Goal: Task Accomplishment & Management: Manage account settings

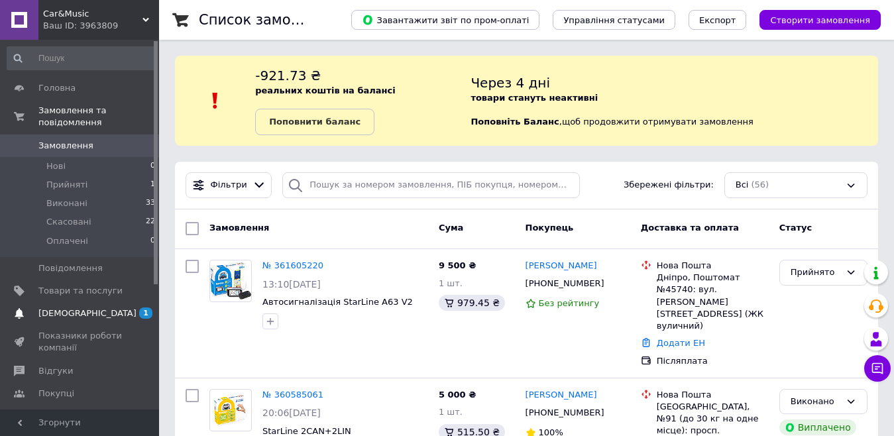
click at [66, 308] on span "[DEMOGRAPHIC_DATA]" at bounding box center [87, 314] width 98 height 12
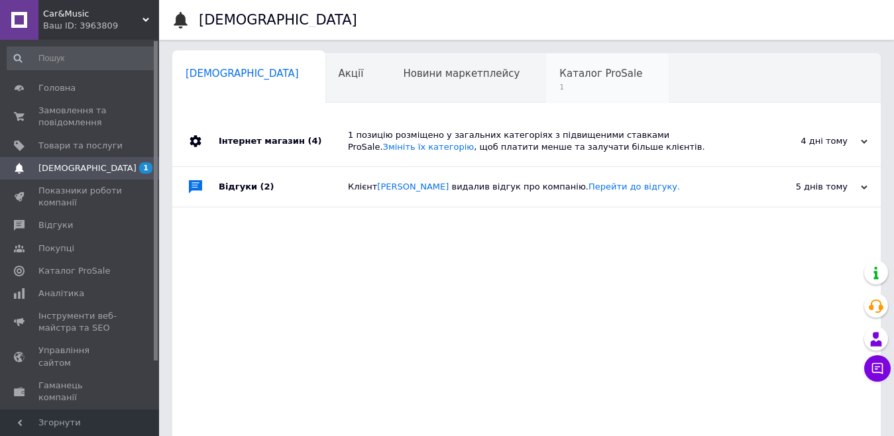
click at [560, 86] on span "1" at bounding box center [601, 87] width 83 height 10
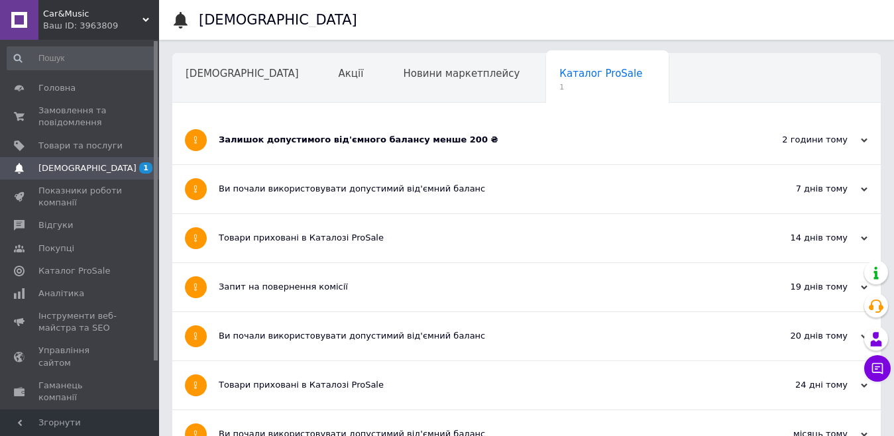
click at [343, 144] on div "Залишок допустимого від'ємного балансу менше 200 ₴" at bounding box center [477, 140] width 516 height 12
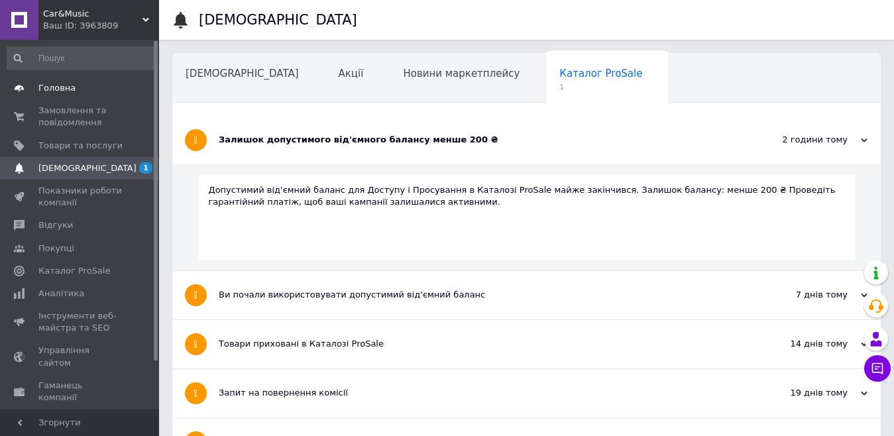
click at [50, 81] on link "Головна" at bounding box center [81, 88] width 163 height 23
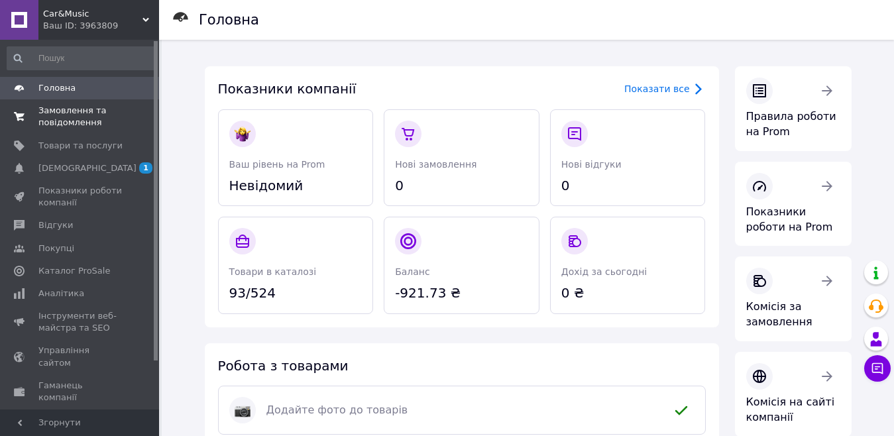
click at [90, 120] on span "Замовлення та повідомлення" at bounding box center [80, 117] width 84 height 24
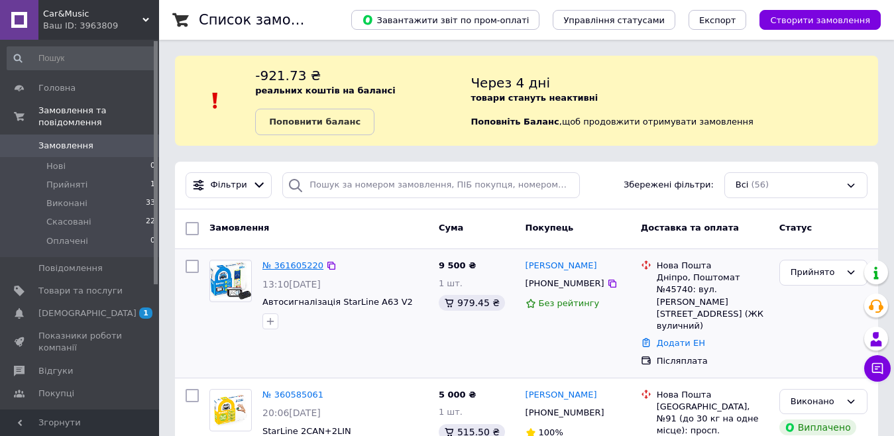
click at [290, 266] on link "№ 361605220" at bounding box center [293, 266] width 61 height 10
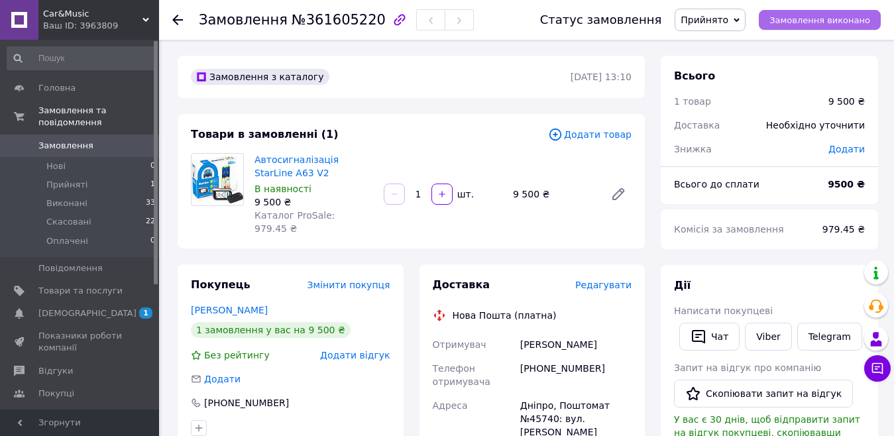
click at [815, 25] on span "Замовлення виконано" at bounding box center [820, 20] width 101 height 10
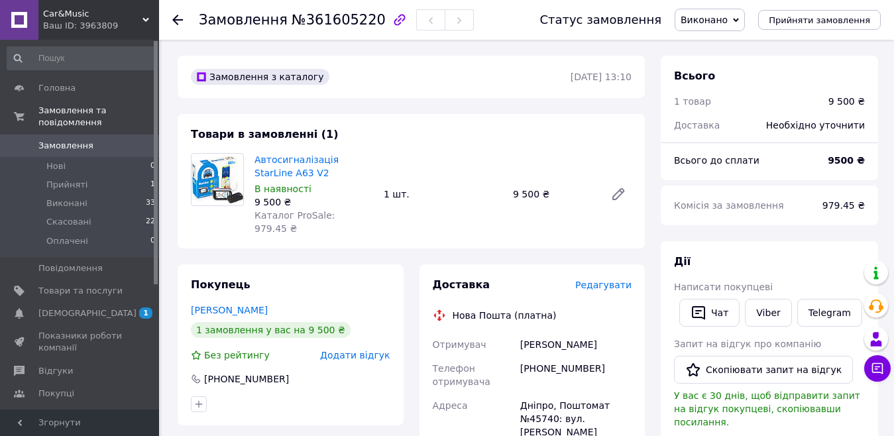
click at [742, 24] on span "Виконано" at bounding box center [710, 20] width 70 height 23
click at [728, 65] on li "Скасовано" at bounding box center [710, 66] width 69 height 20
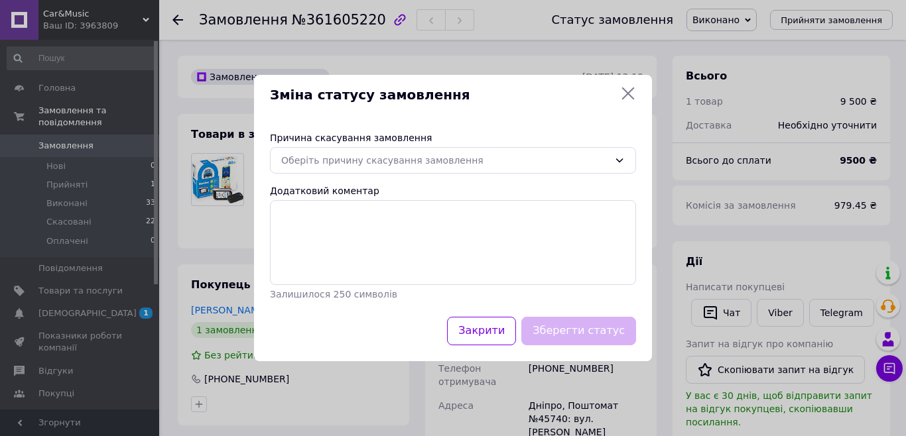
click at [628, 94] on icon at bounding box center [628, 94] width 13 height 13
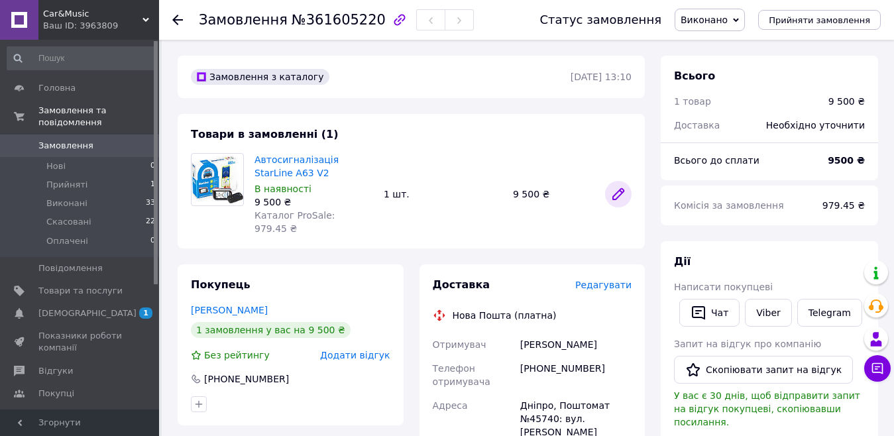
click at [620, 190] on icon at bounding box center [619, 194] width 16 height 16
click at [728, 23] on span "Виконано" at bounding box center [704, 20] width 47 height 11
click at [725, 66] on li "Скасовано" at bounding box center [710, 66] width 69 height 20
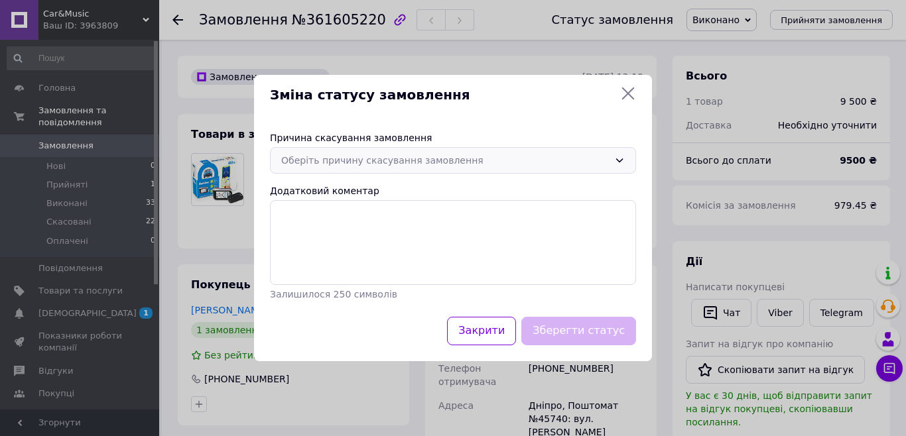
click at [538, 166] on div "Оберіть причину скасування замовлення" at bounding box center [444, 160] width 327 height 15
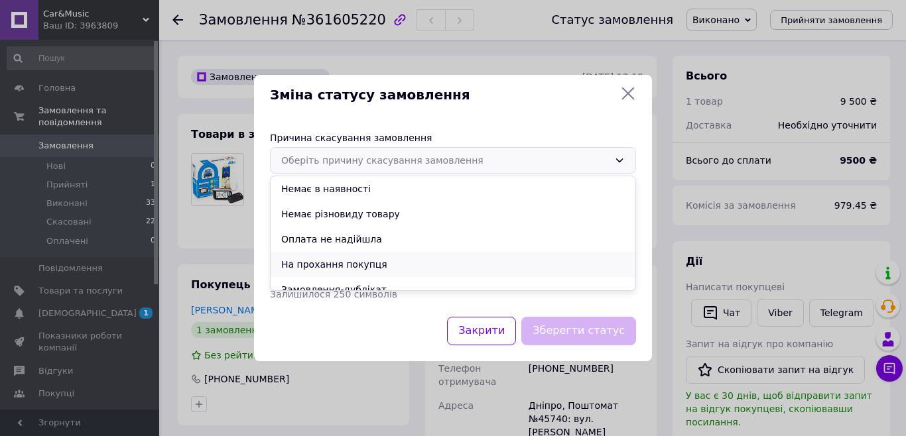
click at [344, 270] on li "На прохання покупця" at bounding box center [452, 264] width 365 height 25
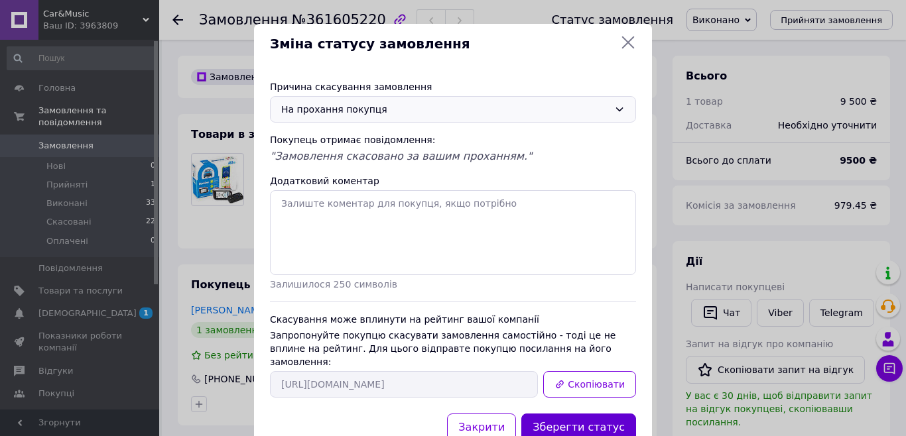
click at [568, 417] on button "Зберегти статус" at bounding box center [578, 428] width 115 height 29
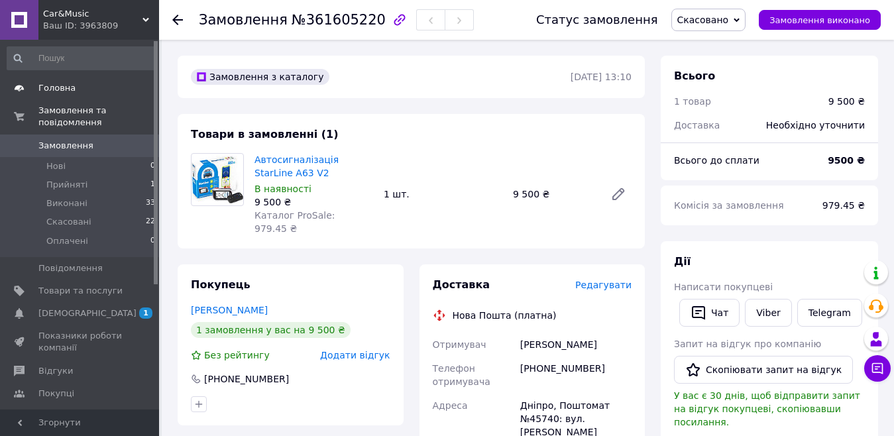
click at [60, 92] on span "Головна" at bounding box center [56, 88] width 37 height 12
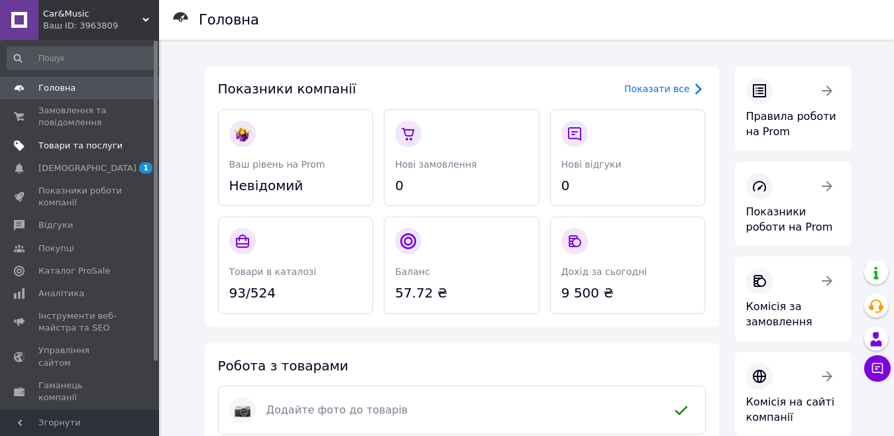
click at [84, 145] on span "Товари та послуги" at bounding box center [80, 146] width 84 height 12
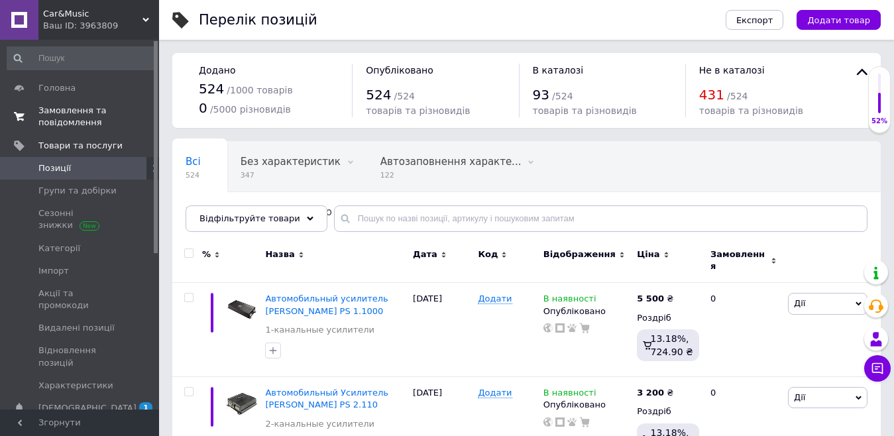
click at [55, 118] on span "Замовлення та повідомлення" at bounding box center [80, 117] width 84 height 24
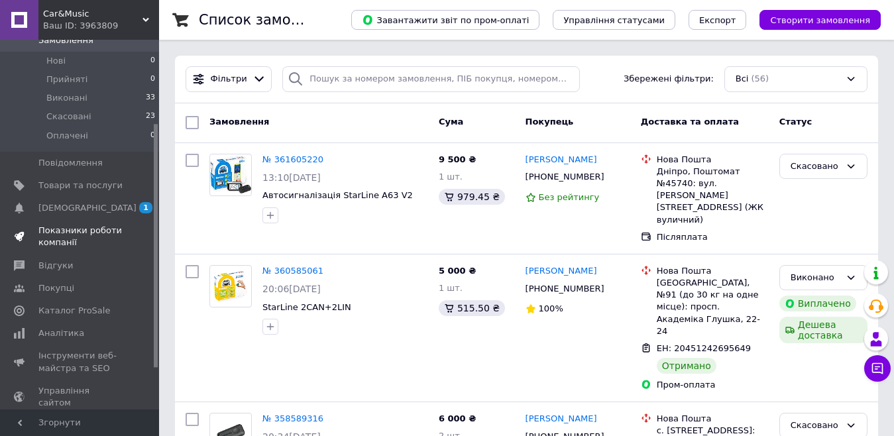
scroll to position [133, 0]
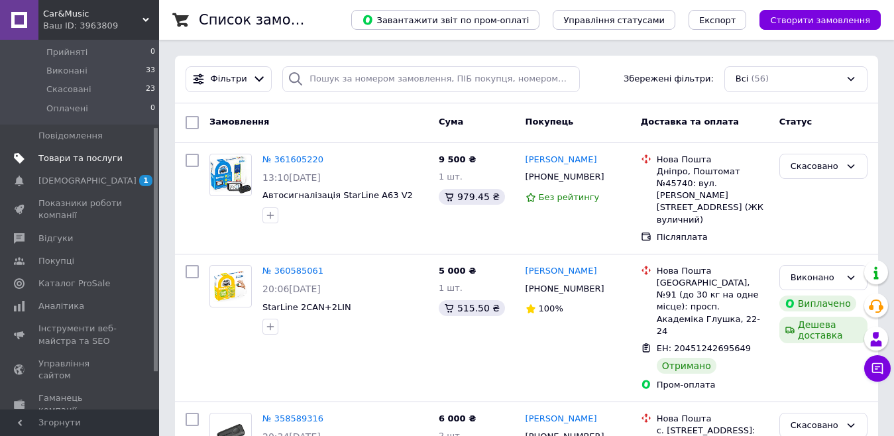
click at [81, 152] on span "Товари та послуги" at bounding box center [80, 158] width 84 height 12
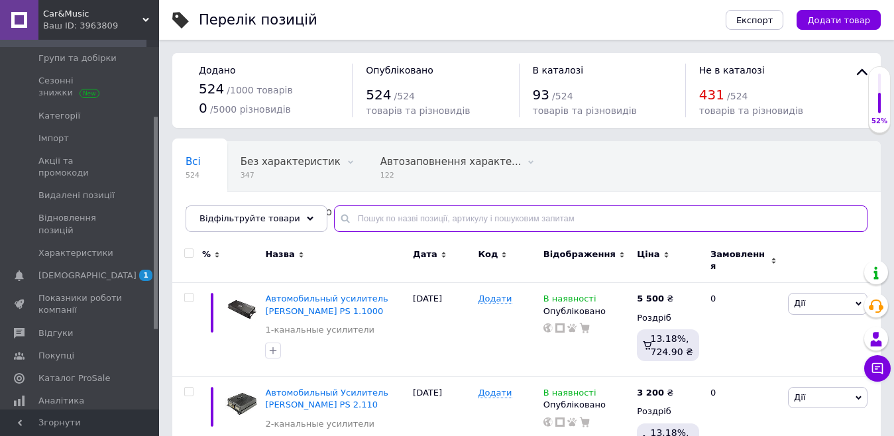
click at [393, 219] on input "text" at bounding box center [601, 219] width 534 height 27
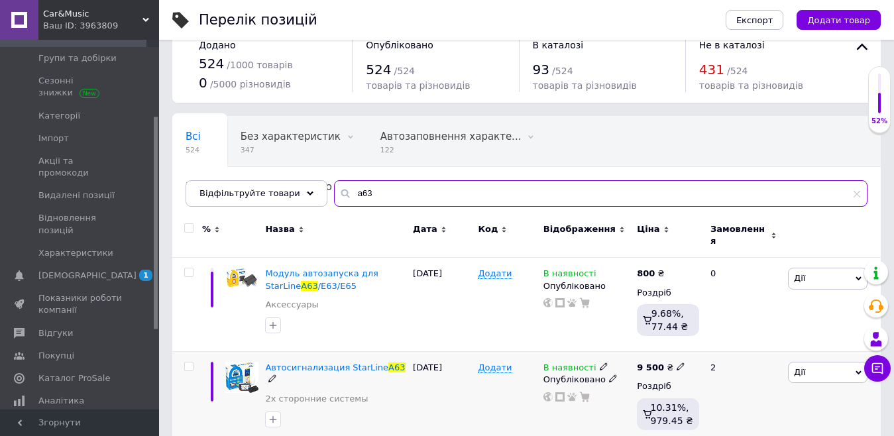
scroll to position [39, 0]
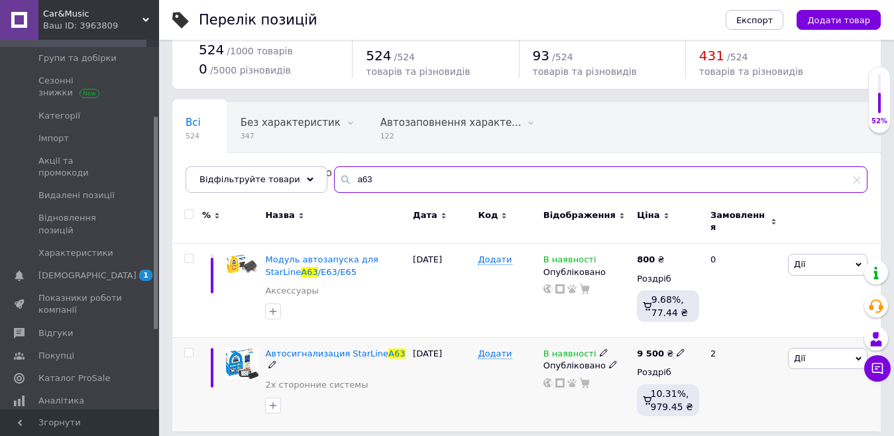
type input "a63"
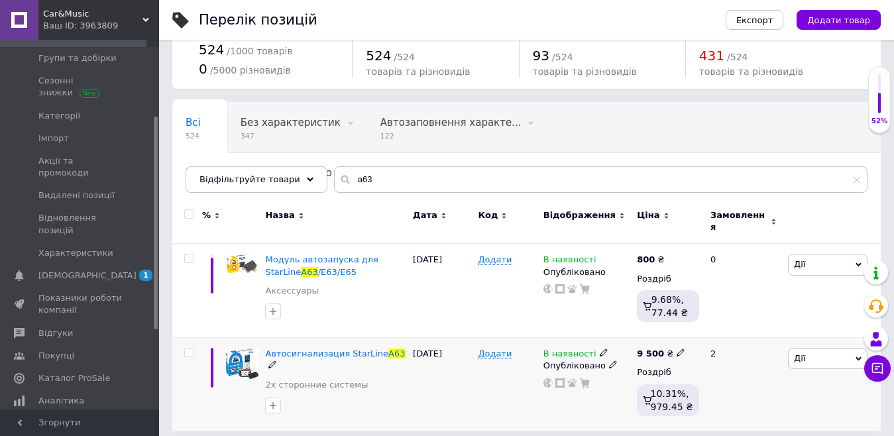
click at [600, 349] on icon at bounding box center [604, 353] width 8 height 8
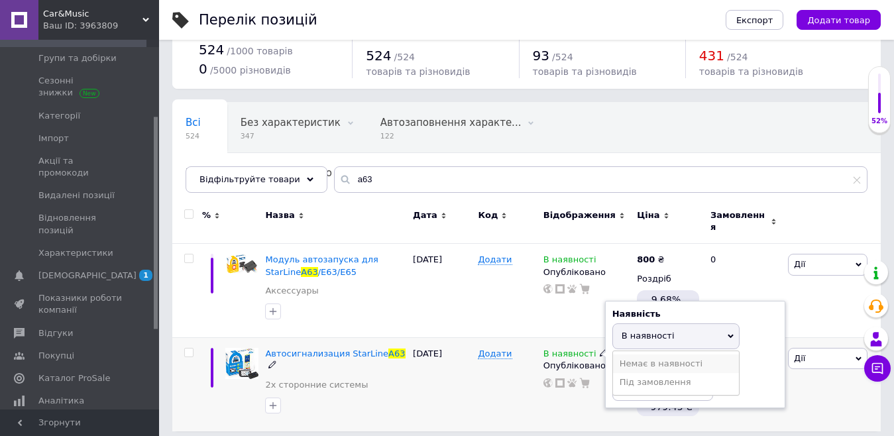
click at [673, 358] on li "Немає в наявності" at bounding box center [676, 364] width 126 height 19
click at [492, 392] on div "Додати" at bounding box center [507, 384] width 65 height 93
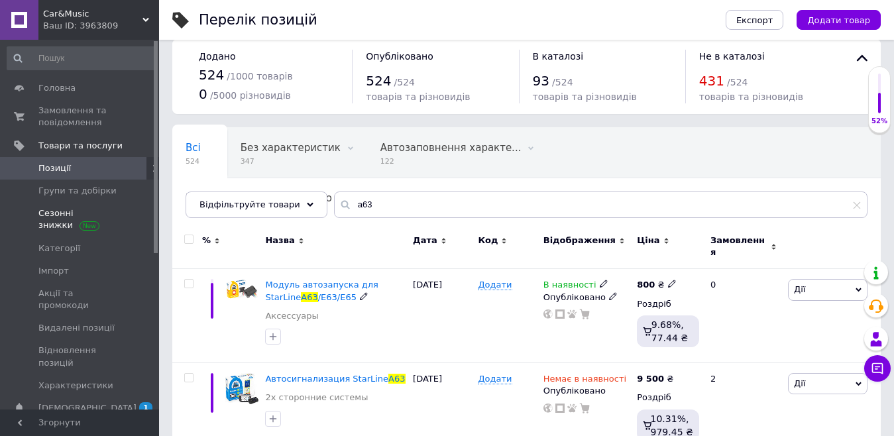
scroll to position [0, 0]
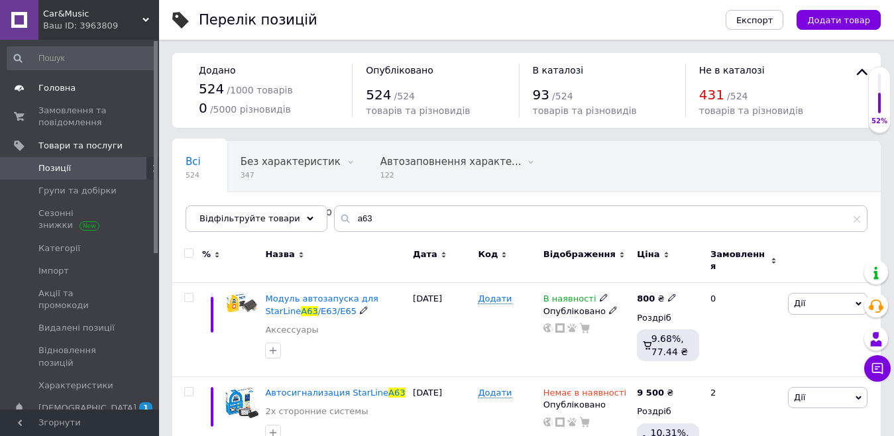
click at [63, 89] on span "Головна" at bounding box center [56, 88] width 37 height 12
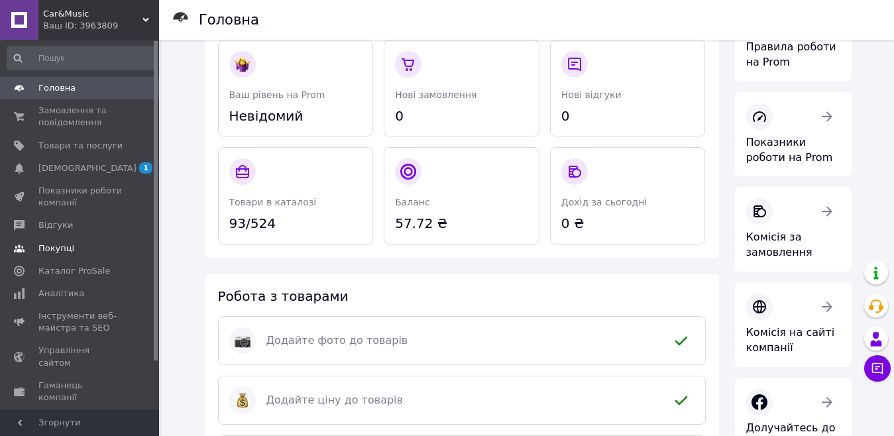
scroll to position [133, 0]
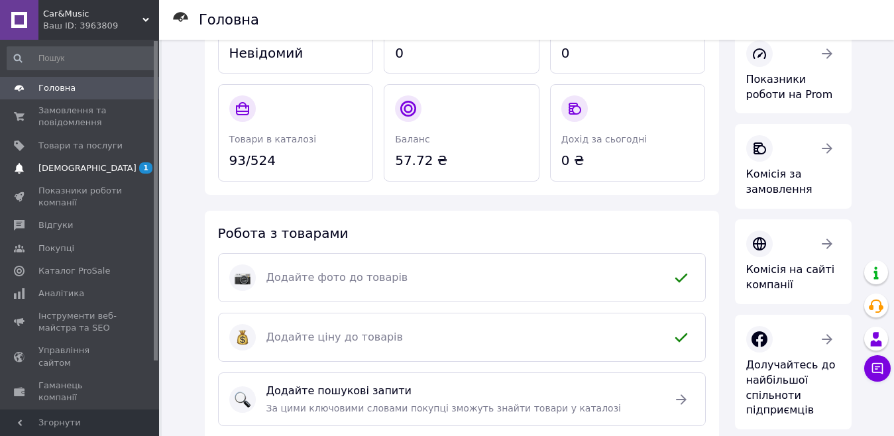
click at [93, 174] on link "[DEMOGRAPHIC_DATA] 1" at bounding box center [81, 168] width 163 height 23
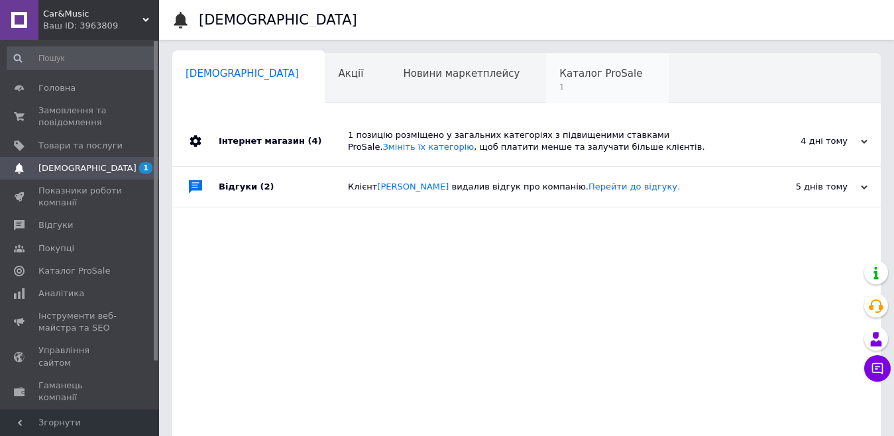
click at [560, 77] on span "Каталог ProSale" at bounding box center [601, 74] width 83 height 12
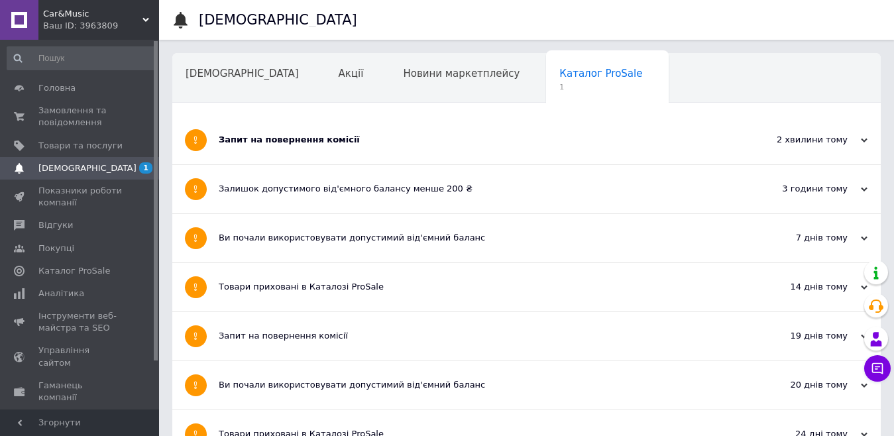
click at [260, 132] on div "Запит на повернення комісії" at bounding box center [477, 140] width 516 height 48
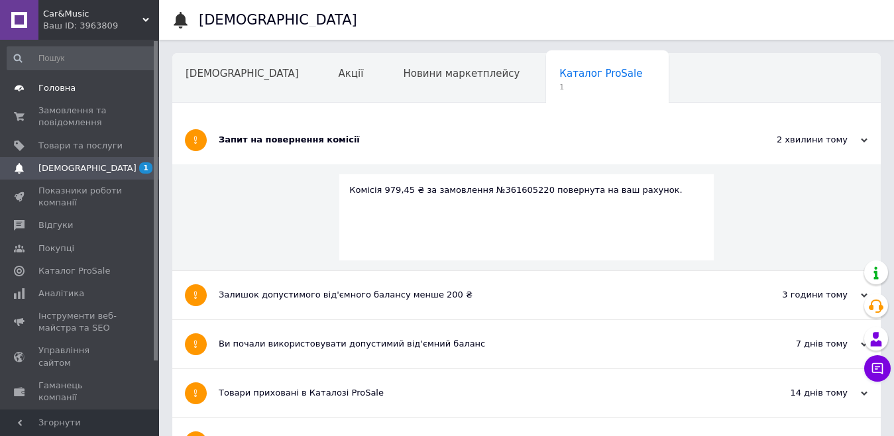
click at [64, 78] on link "Головна" at bounding box center [81, 88] width 163 height 23
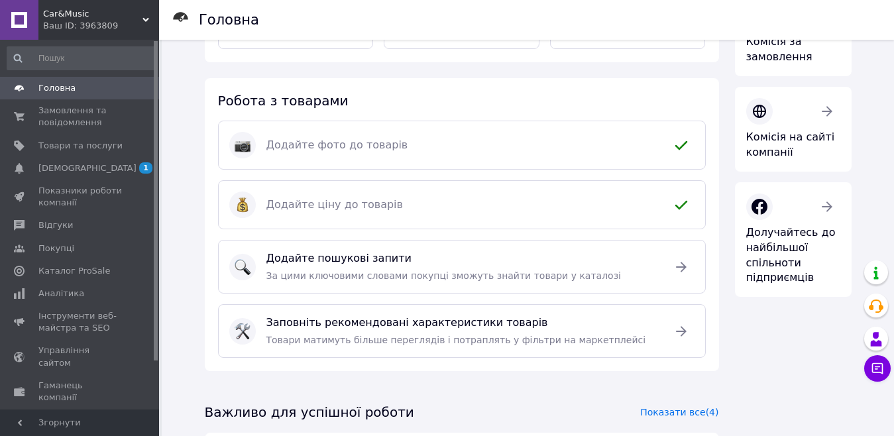
scroll to position [401, 0]
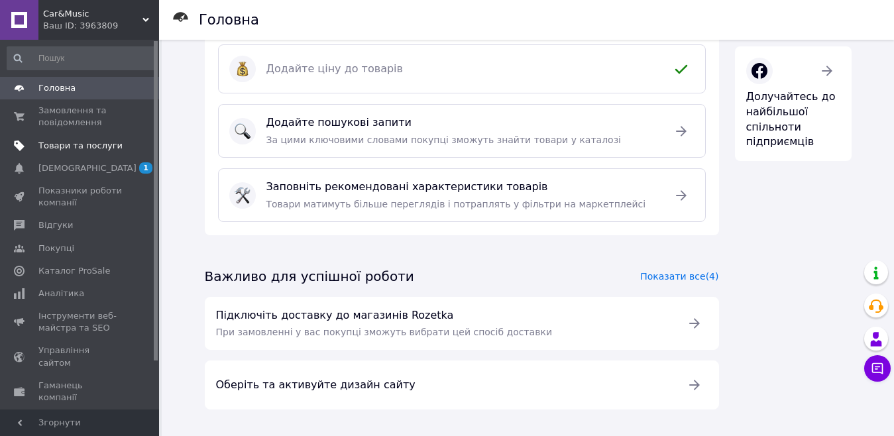
click at [76, 150] on span "Товари та послуги" at bounding box center [80, 146] width 84 height 12
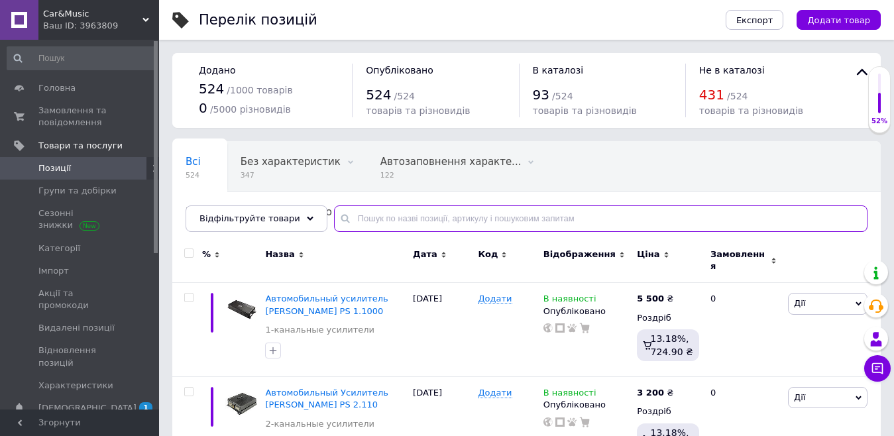
click at [439, 220] on input "text" at bounding box center [601, 219] width 534 height 27
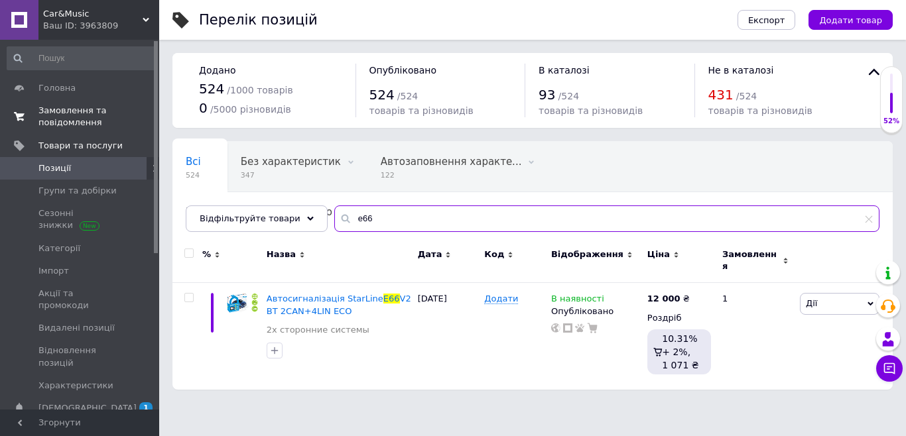
type input "e66"
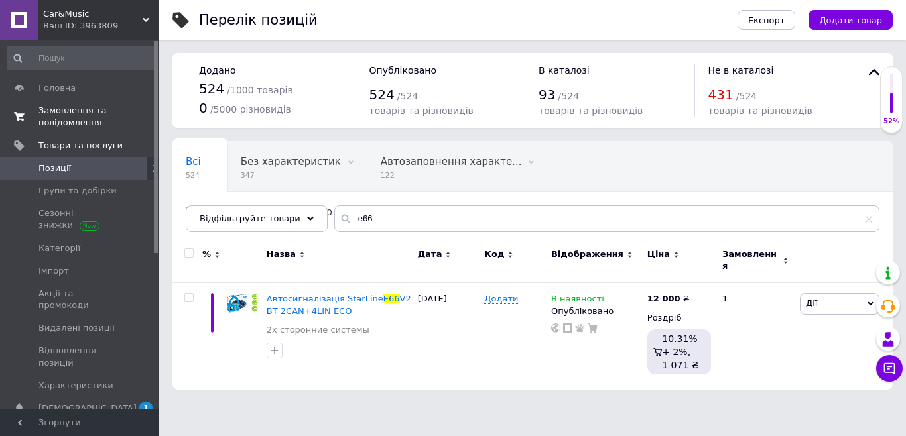
click at [57, 123] on span "Замовлення та повідомлення" at bounding box center [80, 117] width 84 height 24
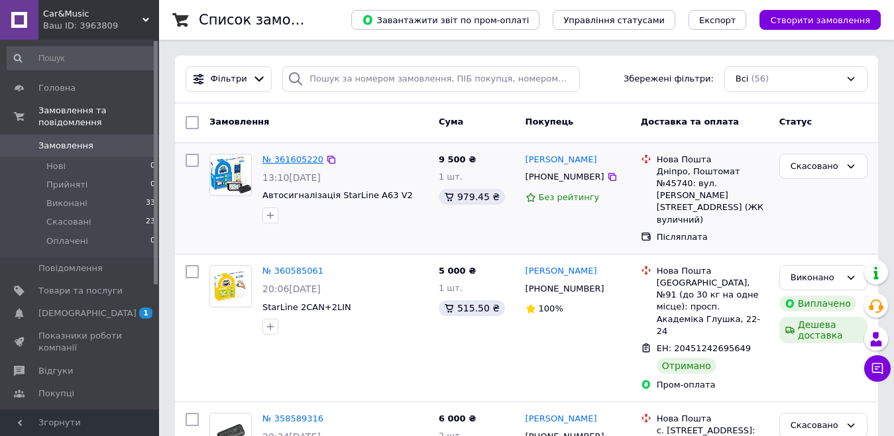
click at [302, 158] on link "№ 361605220" at bounding box center [293, 159] width 61 height 10
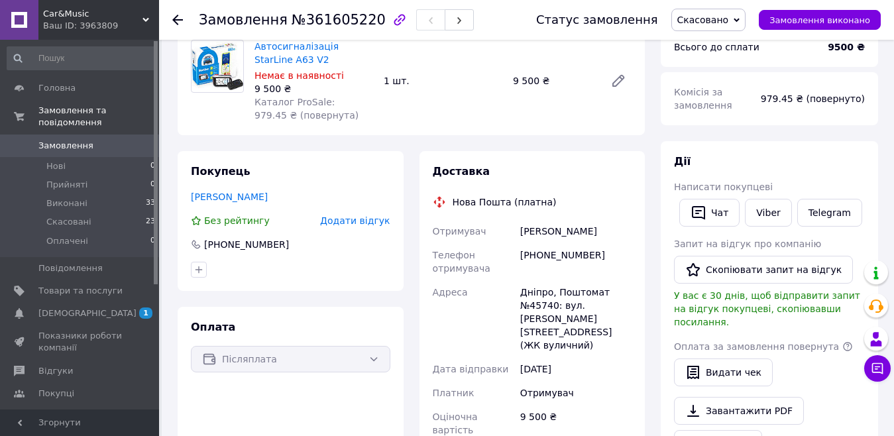
scroll to position [199, 0]
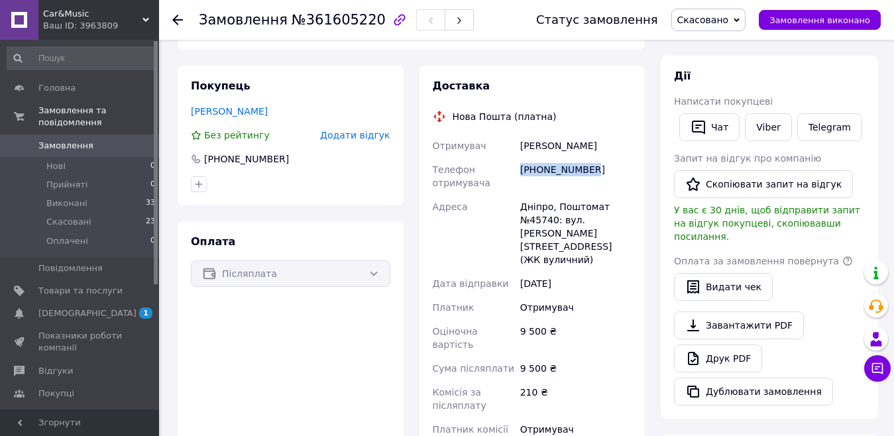
drag, startPoint x: 518, startPoint y: 172, endPoint x: 592, endPoint y: 172, distance: 73.6
click at [592, 172] on div "[PHONE_NUMBER]" at bounding box center [576, 176] width 117 height 37
copy div "[PHONE_NUMBER]"
click at [497, 227] on div "Адреса" at bounding box center [474, 233] width 88 height 77
drag, startPoint x: 520, startPoint y: 147, endPoint x: 591, endPoint y: 147, distance: 70.3
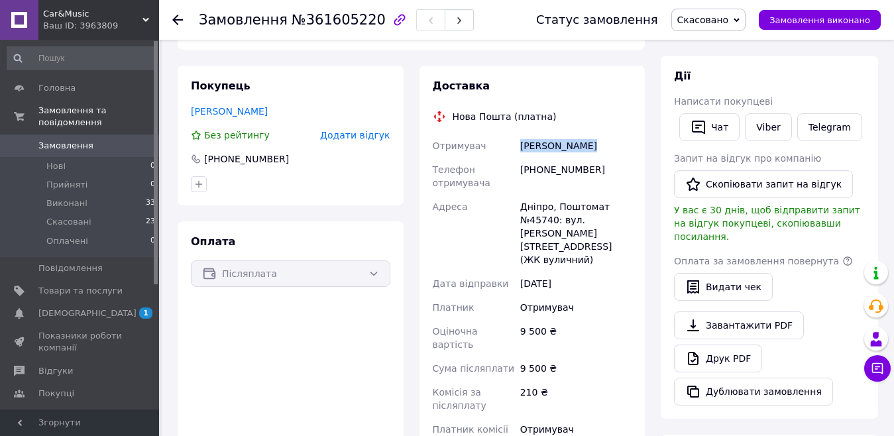
click at [591, 147] on div "[PERSON_NAME]" at bounding box center [576, 146] width 117 height 24
copy div "[PERSON_NAME]"
click at [633, 357] on div "9 500 ₴" at bounding box center [576, 369] width 117 height 24
drag, startPoint x: 530, startPoint y: 223, endPoint x: 556, endPoint y: 221, distance: 26.6
click at [556, 221] on div "Дніпро, Поштомат №45740: вул. [PERSON_NAME][STREET_ADDRESS] (ЖК вуличний)" at bounding box center [576, 233] width 117 height 77
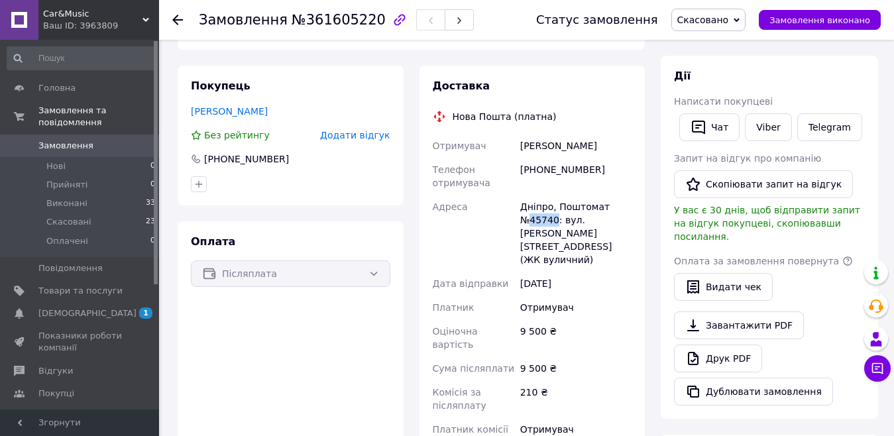
copy div "45740"
click at [632, 320] on div "9 500 ₴" at bounding box center [576, 338] width 117 height 37
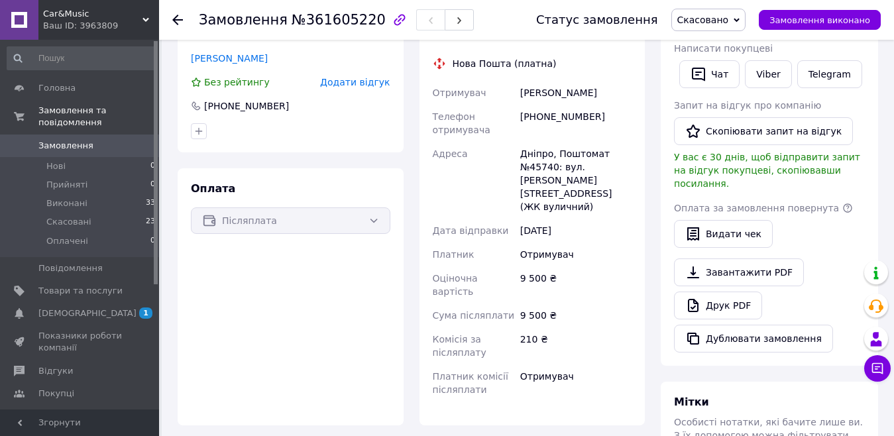
scroll to position [265, 0]
